Goal: Find specific page/section: Find specific page/section

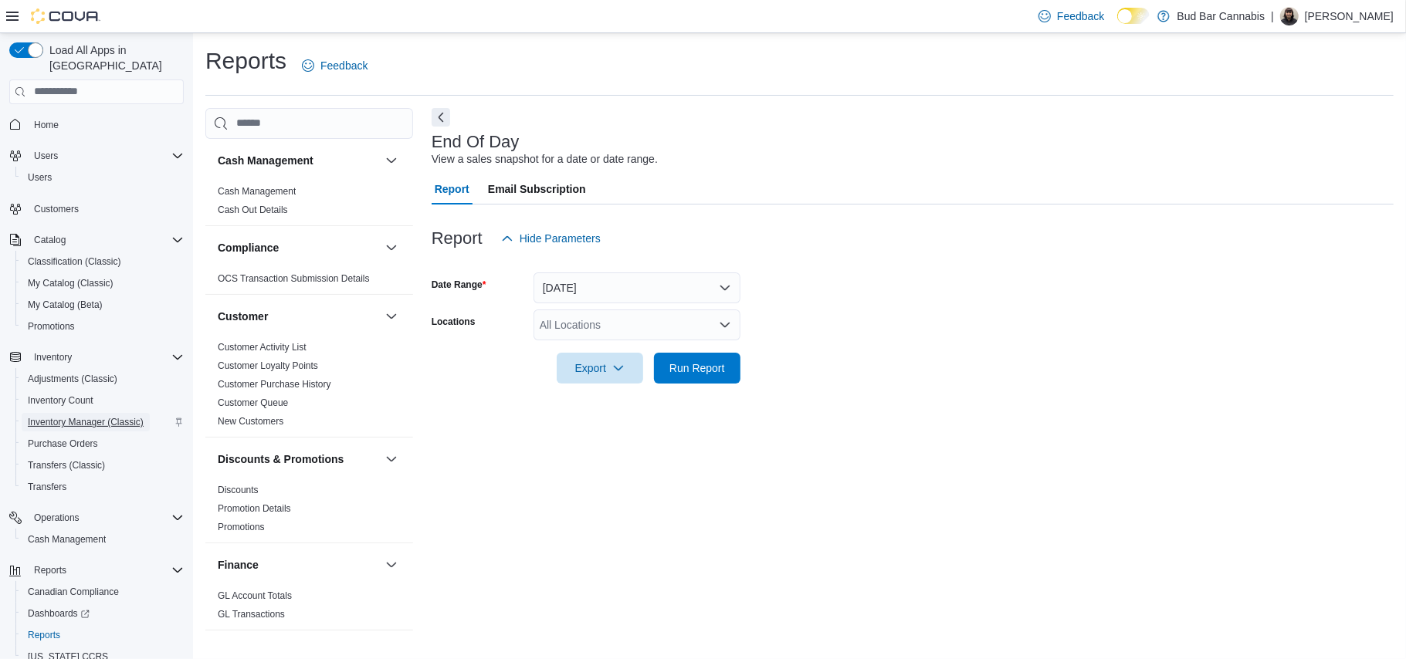
click at [85, 416] on span "Inventory Manager (Classic)" at bounding box center [86, 422] width 116 height 12
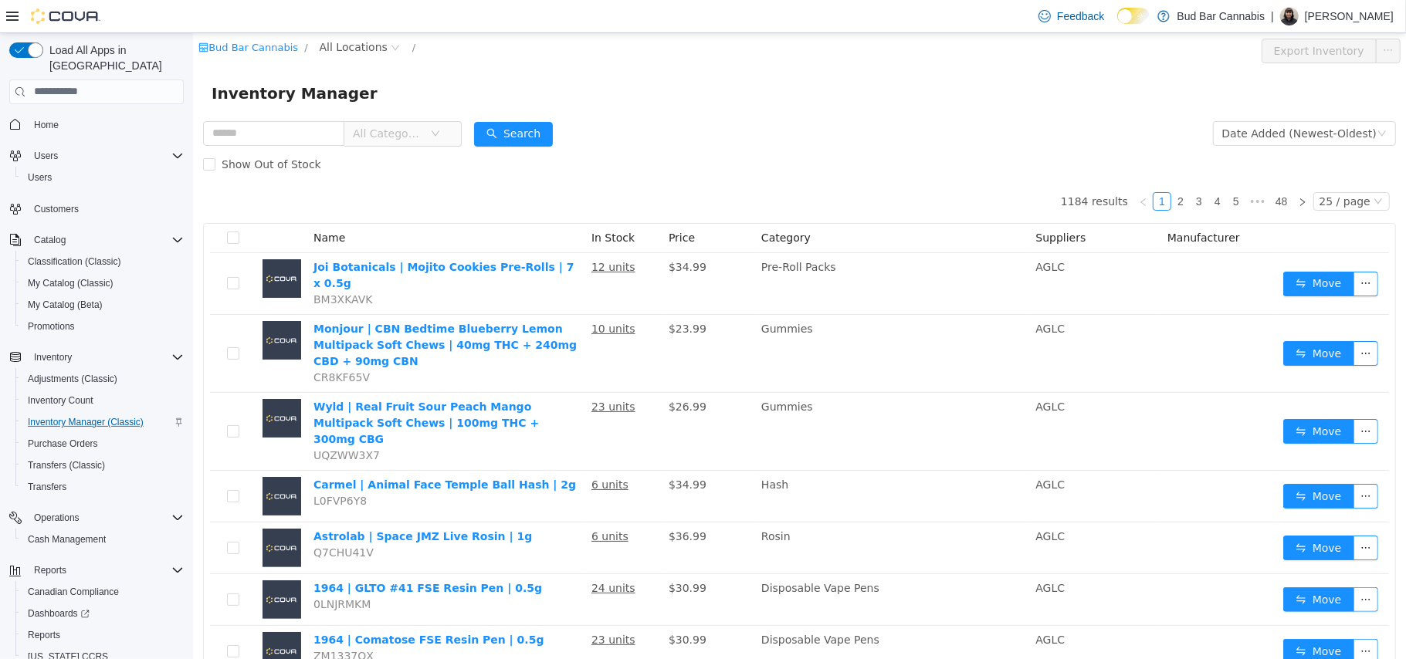
click at [694, 124] on form "All Categories Date Added (Newest-Oldest) Search Show Out of Stock" at bounding box center [798, 148] width 1193 height 62
